Goal: Use online tool/utility: Utilize a website feature to perform a specific function

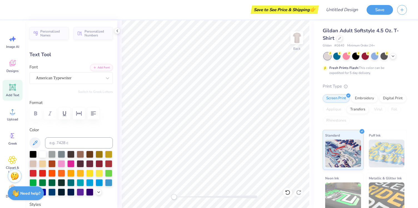
type textarea "d"
type textarea "Digital Filmmaking"
type input "12.95"
type input "6.53"
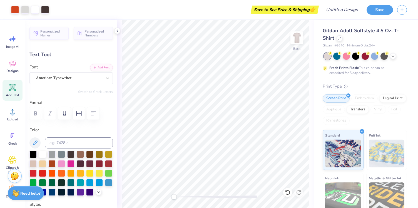
type input "2.24"
type input "10.21"
type input "5.14"
type textarea "D"
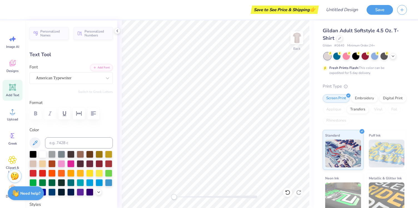
scroll to position [0, 1]
type textarea "Prospect"
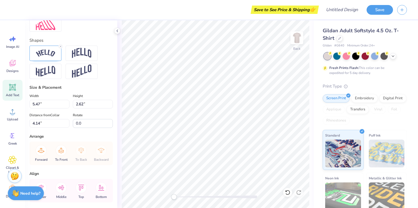
scroll to position [228, 0]
click at [54, 57] on img at bounding box center [45, 55] width 19 height 8
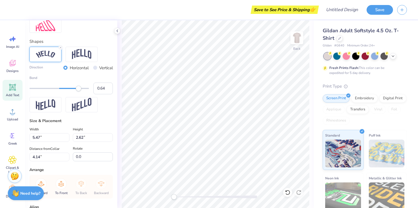
type input "0.63"
drag, startPoint x: 89, startPoint y: 88, endPoint x: 78, endPoint y: 88, distance: 11.7
click at [78, 88] on div "Accessibility label" at bounding box center [78, 89] width 6 height 6
type input "0.35"
drag, startPoint x: 78, startPoint y: 88, endPoint x: 69, endPoint y: 88, distance: 8.3
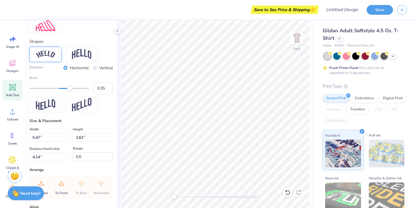
click at [69, 88] on div "Accessibility label" at bounding box center [70, 89] width 6 height 6
type input "0.50"
drag, startPoint x: 70, startPoint y: 89, endPoint x: 74, endPoint y: 89, distance: 4.2
click at [74, 89] on div "Accessibility label" at bounding box center [74, 89] width 6 height 6
